Goal: Information Seeking & Learning: Learn about a topic

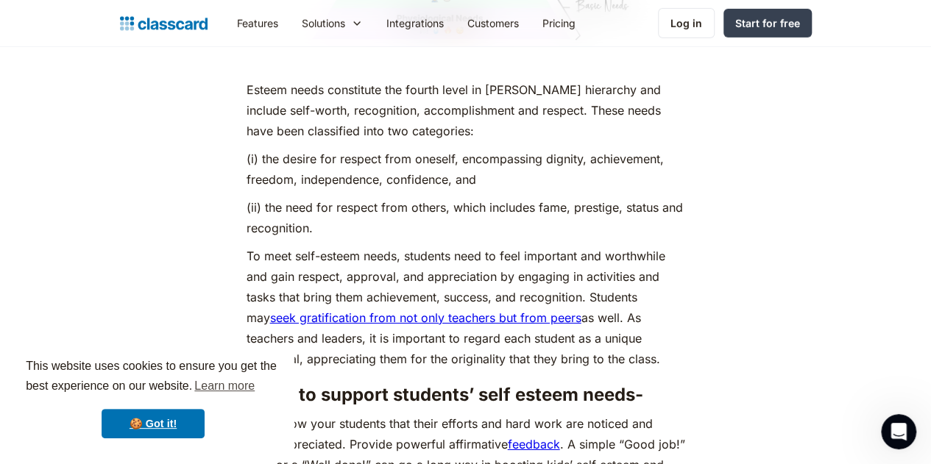
scroll to position [5226, 0]
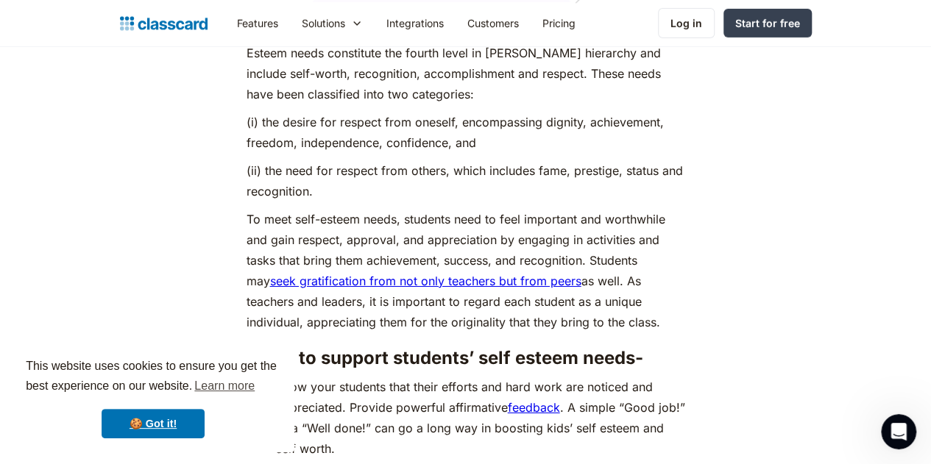
drag, startPoint x: 238, startPoint y: 154, endPoint x: 434, endPoint y: 234, distance: 210.9
click at [521, 257] on p "To meet self-esteem needs, students need to feel important and worthwhile and g…" at bounding box center [466, 271] width 439 height 124
copy p "To meet self-esteem needs, students need to feel important and worthwhile and g…"
click at [468, 252] on p "To meet self-esteem needs, students need to feel important and worthwhile and g…" at bounding box center [466, 271] width 439 height 124
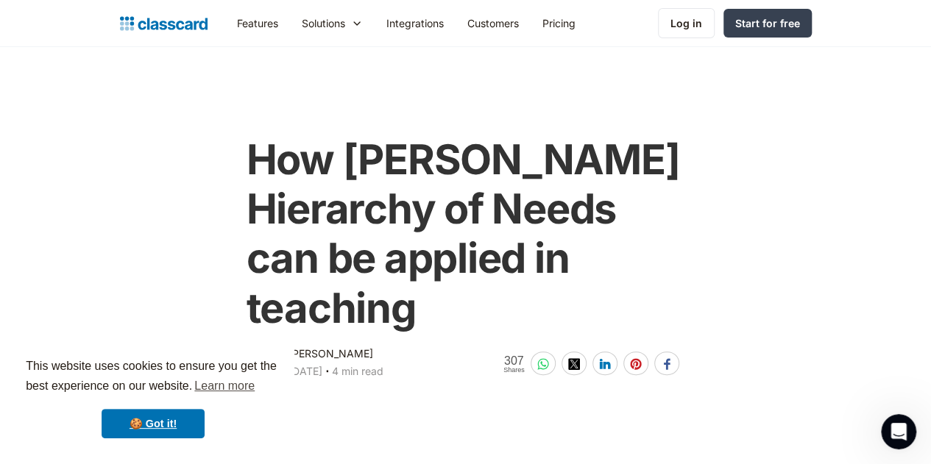
scroll to position [74, 0]
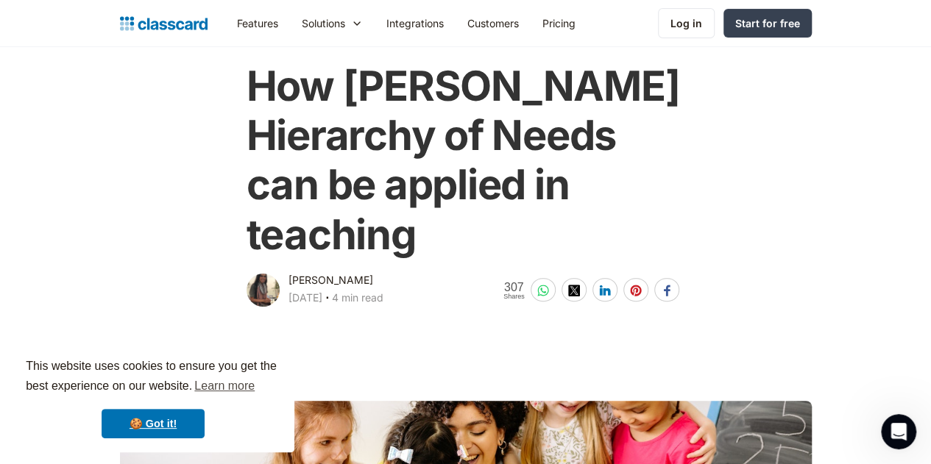
drag, startPoint x: 758, startPoint y: 0, endPoint x: 648, endPoint y: 74, distance: 132.5
click at [648, 74] on h1 "How [PERSON_NAME] Hierarchy of Needs can be applied in teaching" at bounding box center [466, 161] width 439 height 198
click at [230, 94] on div "How [PERSON_NAME] Hierarchy of Needs can be applied in teaching [PERSON_NAME] […" at bounding box center [465, 178] width 471 height 263
